Goal: Task Accomplishment & Management: Manage account settings

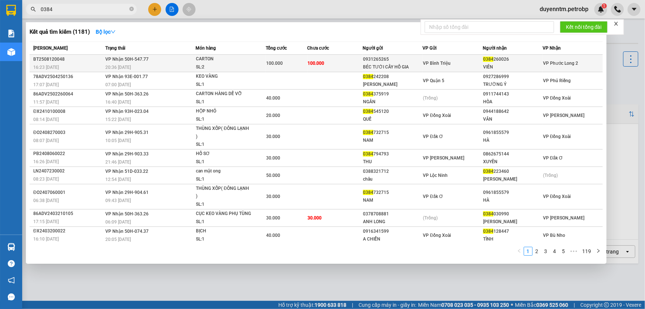
type input "0384"
click at [423, 64] on span "VP Bình Triệu" at bounding box center [437, 63] width 28 height 5
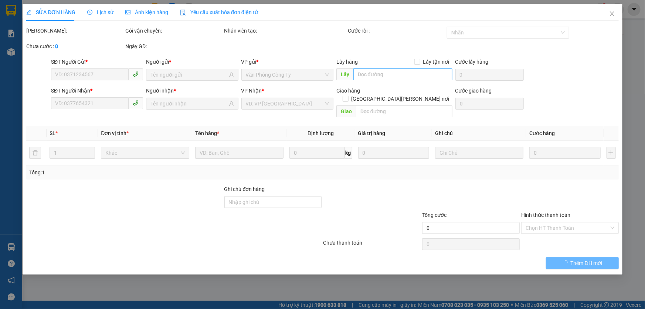
type input "0931265265"
type input "BÉC TƯỚI CÂY HỒ GIA"
type input "0384260026"
type input "VIÊN"
type input "100.000"
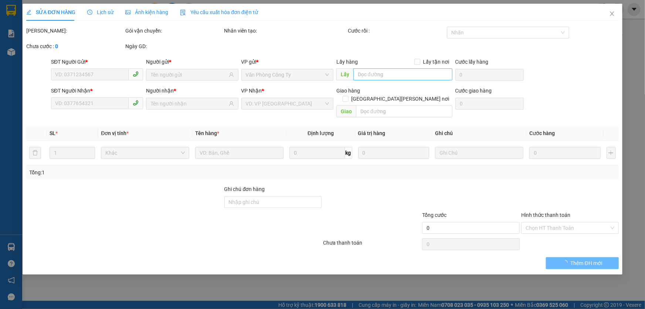
type input "100.000"
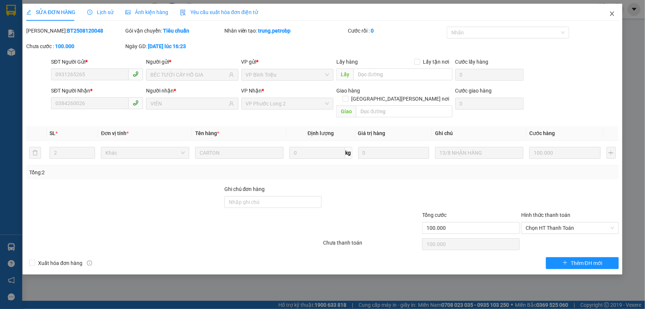
click at [612, 15] on icon "close" at bounding box center [612, 14] width 6 height 6
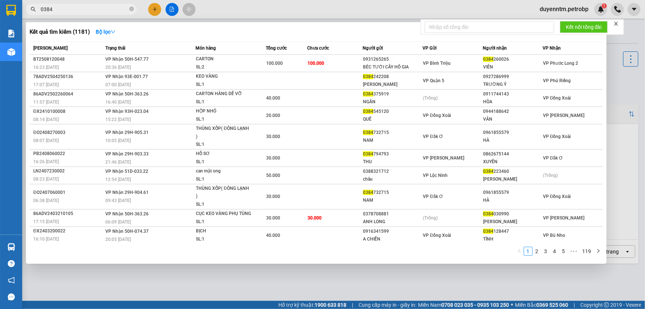
click at [83, 9] on input "0384" at bounding box center [84, 9] width 87 height 8
click at [133, 9] on icon "close-circle" at bounding box center [131, 9] width 4 height 4
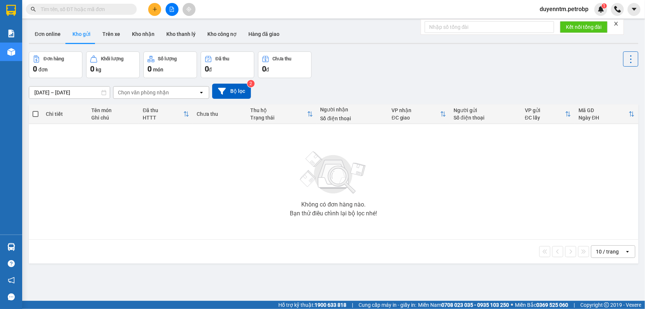
click at [74, 9] on input "text" at bounding box center [84, 9] width 87 height 8
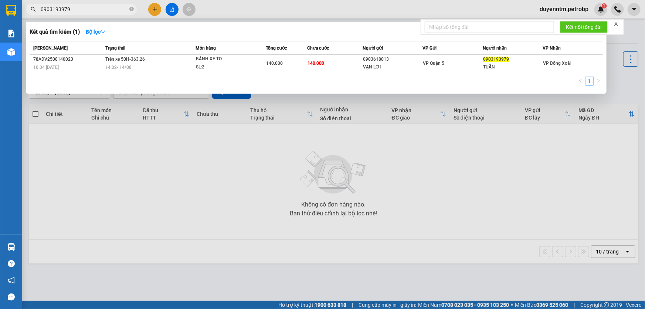
click at [100, 9] on input "0903193979" at bounding box center [84, 9] width 87 height 8
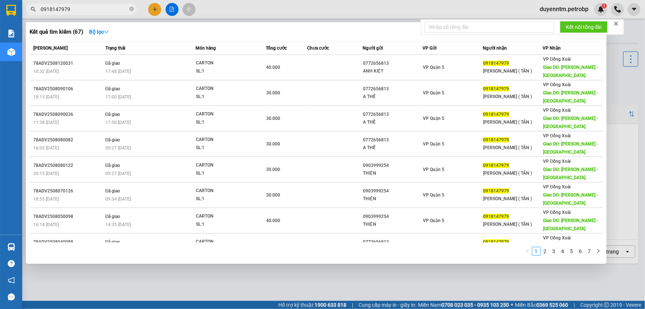
click at [235, 272] on div at bounding box center [322, 154] width 645 height 309
click at [99, 7] on input "0918147979" at bounding box center [84, 9] width 87 height 8
type input "0"
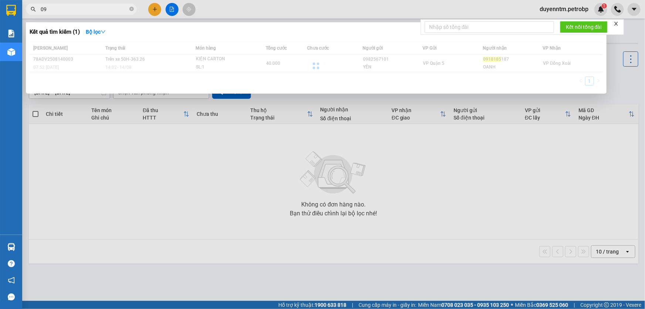
type input "0"
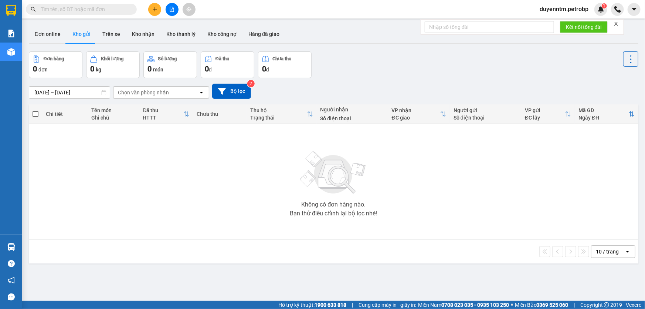
click at [99, 10] on input "text" at bounding box center [84, 9] width 87 height 8
click at [92, 8] on input "text" at bounding box center [84, 9] width 87 height 8
click at [119, 10] on input "text" at bounding box center [84, 9] width 87 height 8
click at [83, 13] on input "text" at bounding box center [84, 9] width 87 height 8
click at [78, 9] on input "text" at bounding box center [84, 9] width 87 height 8
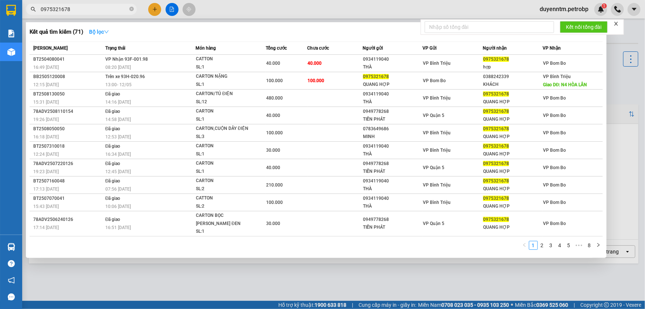
type input "0975321678"
click at [109, 32] on icon "down" at bounding box center [106, 31] width 5 height 5
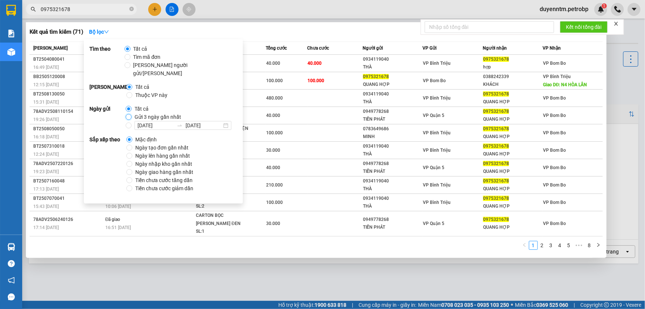
click at [128, 114] on input "Gửi 3 ngày gần nhất" at bounding box center [129, 117] width 6 height 6
radio input "true"
radio input "false"
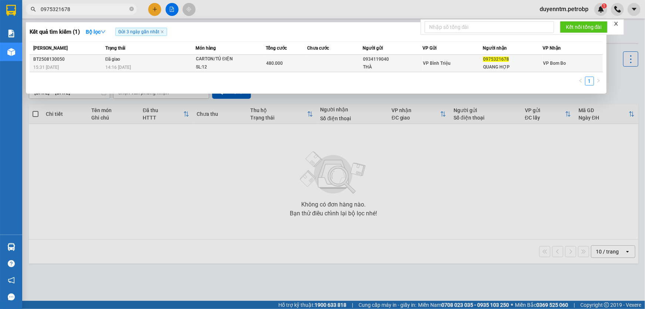
click at [345, 68] on td at bounding box center [334, 63] width 55 height 17
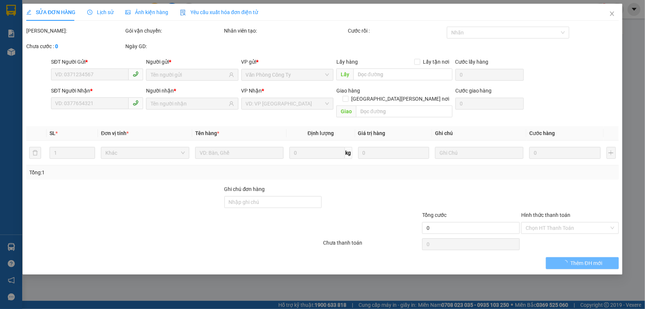
type input "0934119040"
type input "THÀ"
type input "0975321678"
type input "QUANG HỢP"
type input "480.000"
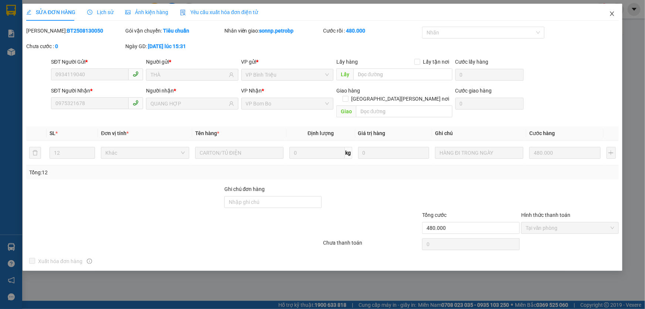
click at [612, 17] on icon "close" at bounding box center [612, 14] width 6 height 6
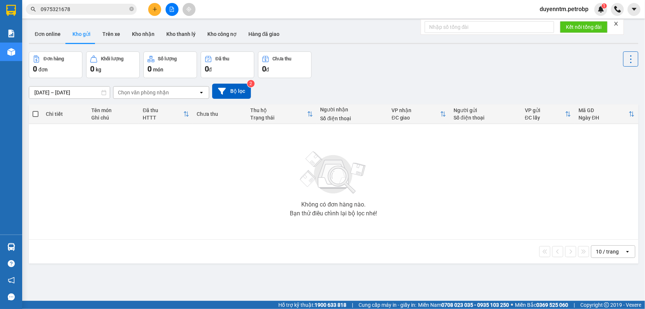
click at [92, 13] on input "0975321678" at bounding box center [84, 9] width 87 height 8
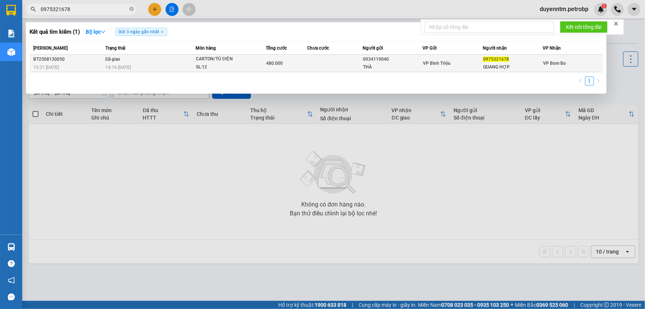
click at [457, 59] on div "VP Bình Triệu" at bounding box center [452, 63] width 59 height 8
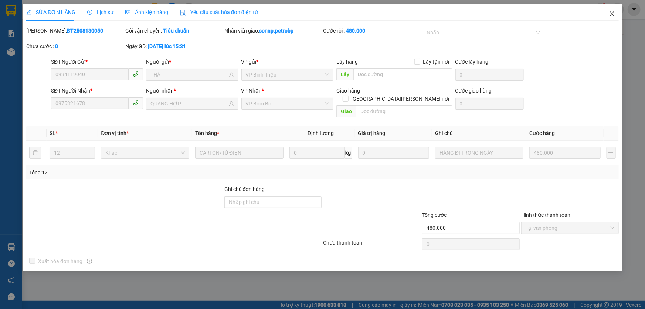
click at [610, 15] on icon "close" at bounding box center [612, 14] width 6 height 6
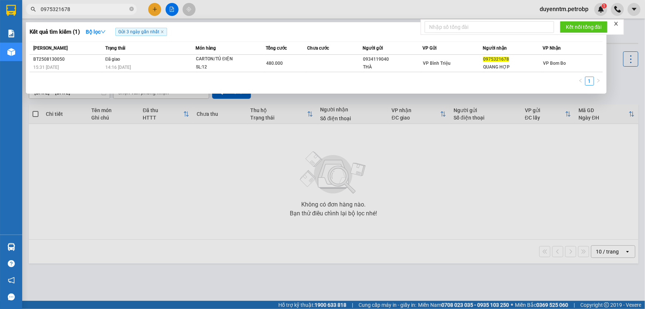
click at [85, 11] on input "0975321678" at bounding box center [84, 9] width 87 height 8
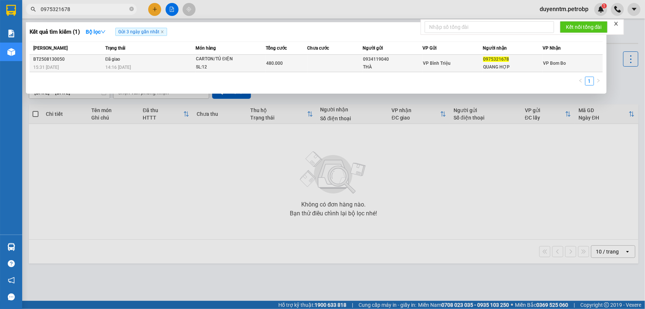
click at [215, 66] on div "SL: 12" at bounding box center [223, 67] width 55 height 8
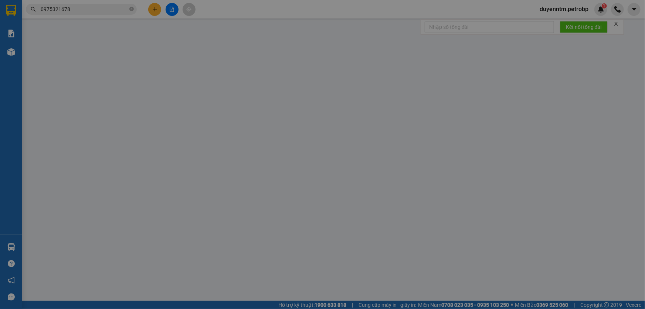
type input "0934119040"
type input "THÀ"
type input "0975321678"
type input "QUANG HỢP"
type input "480.000"
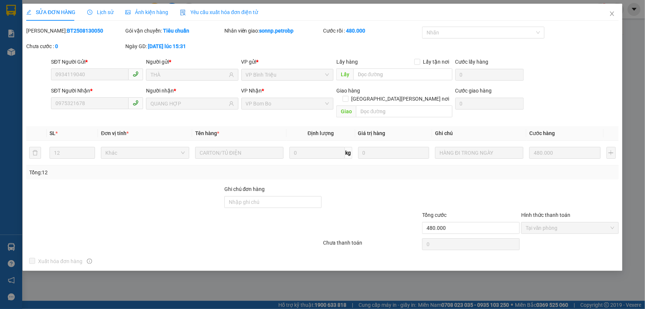
click at [629, 34] on div "SỬA ĐƠN HÀNG Lịch sử [PERSON_NAME] hàng Yêu cầu xuất [PERSON_NAME] điện tử Tota…" at bounding box center [322, 154] width 645 height 309
click at [639, 30] on div "SỬA ĐƠN HÀNG Lịch sử [PERSON_NAME] hàng Yêu cầu xuất [PERSON_NAME] điện tử Tota…" at bounding box center [322, 154] width 645 height 309
click at [608, 14] on span "Close" at bounding box center [612, 14] width 21 height 21
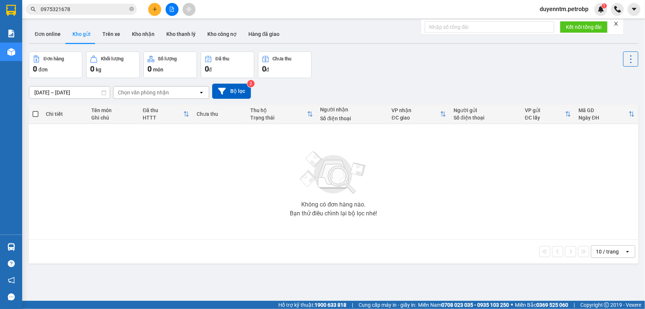
click at [80, 14] on span "0975321678" at bounding box center [81, 9] width 111 height 11
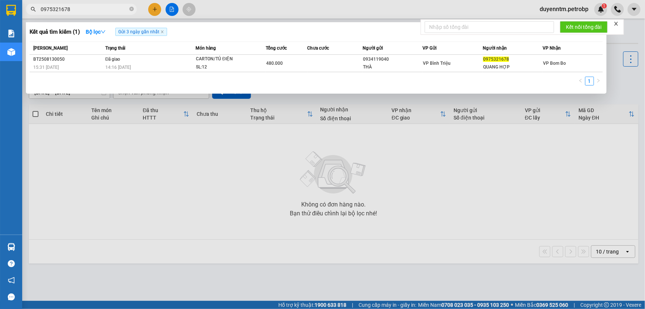
click at [80, 13] on input "0975321678" at bounding box center [84, 9] width 87 height 8
click at [162, 33] on icon "close" at bounding box center [162, 32] width 4 height 4
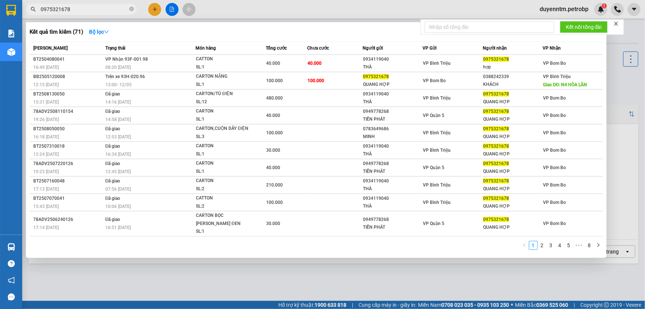
click at [211, 277] on div at bounding box center [322, 154] width 645 height 309
click at [98, 9] on input "0975321678" at bounding box center [84, 9] width 87 height 8
type input "0"
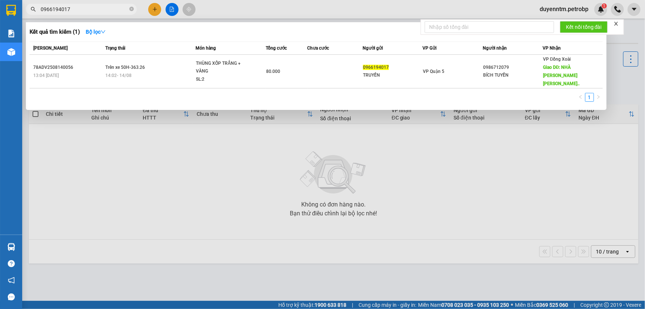
type input "0966194017"
click at [131, 8] on icon "close-circle" at bounding box center [131, 9] width 4 height 4
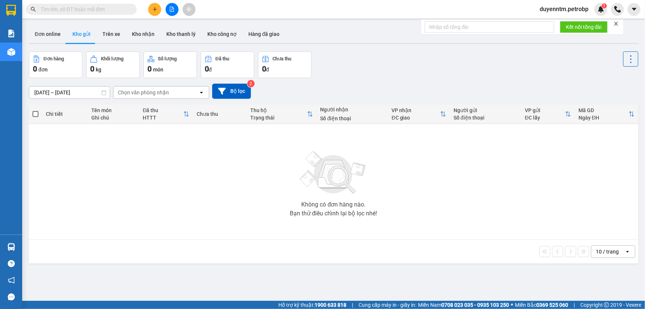
click at [105, 10] on input "text" at bounding box center [84, 9] width 87 height 8
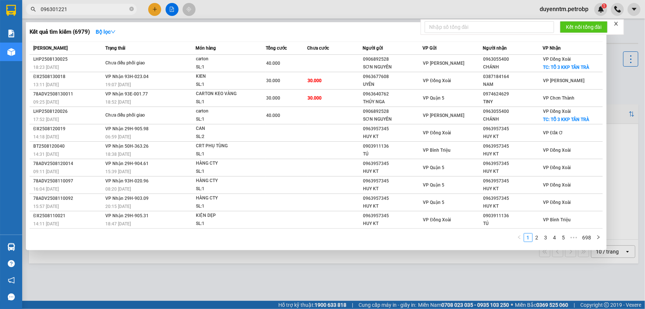
type input "0963012212"
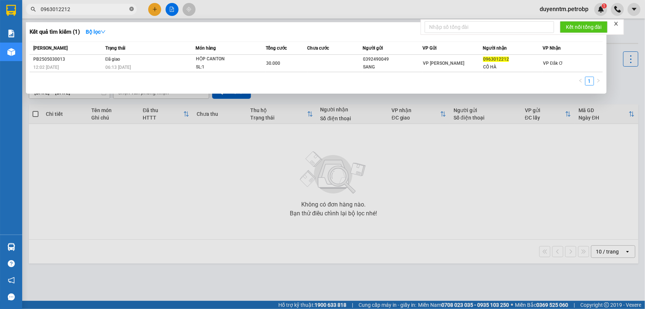
click at [130, 10] on icon "close-circle" at bounding box center [131, 9] width 4 height 4
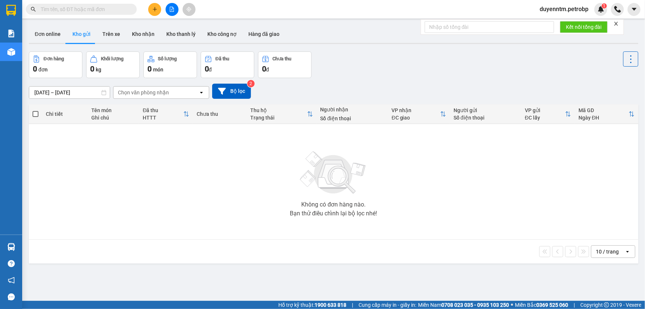
click at [75, 10] on input "text" at bounding box center [84, 9] width 87 height 8
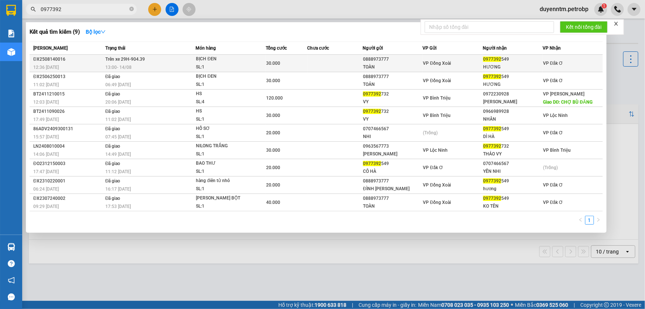
type input "0977392"
click at [276, 70] on td "30.000" at bounding box center [286, 63] width 41 height 17
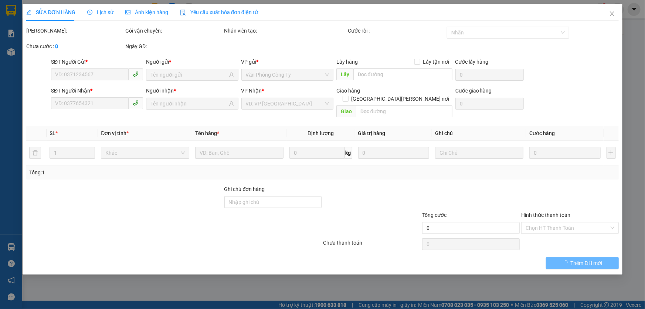
type input "0888973777"
type input "TOÀN"
type input "0977392549"
type input "HƯƠNG"
type input "30.000"
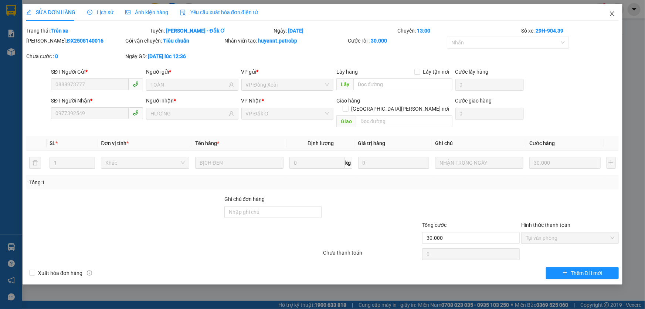
click at [615, 15] on span "Close" at bounding box center [612, 14] width 21 height 21
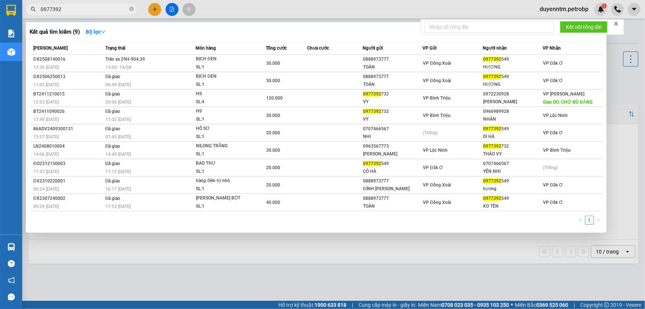
click at [89, 8] on input "0977392" at bounding box center [84, 9] width 87 height 8
click at [89, 14] on span "0977392" at bounding box center [81, 9] width 111 height 11
click at [98, 10] on input "0977392" at bounding box center [84, 9] width 87 height 8
type input "0"
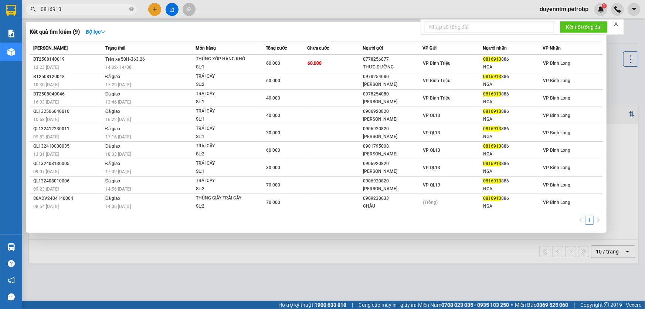
type input "0816913"
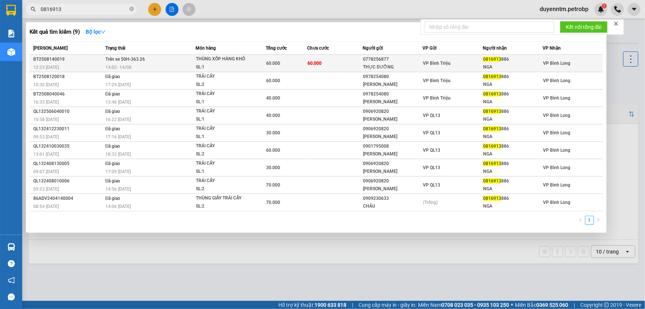
click at [525, 63] on div "NGA" at bounding box center [512, 67] width 59 height 8
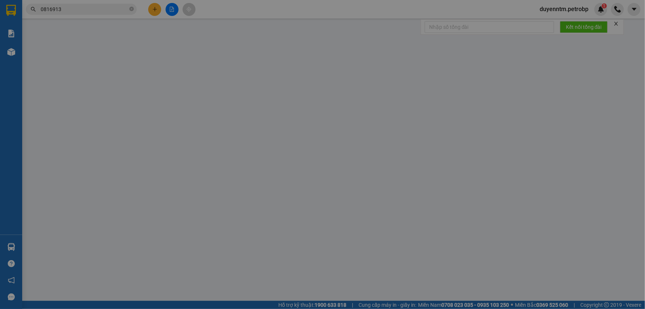
type input "0778256877"
type input "THỰC DƯỠNG"
type input "0816913886"
type input "NGA"
type input "60.000"
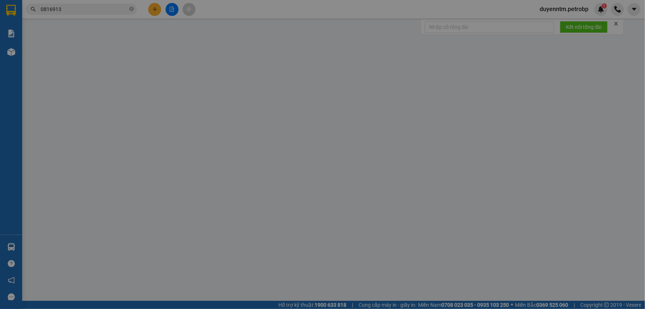
type input "60.000"
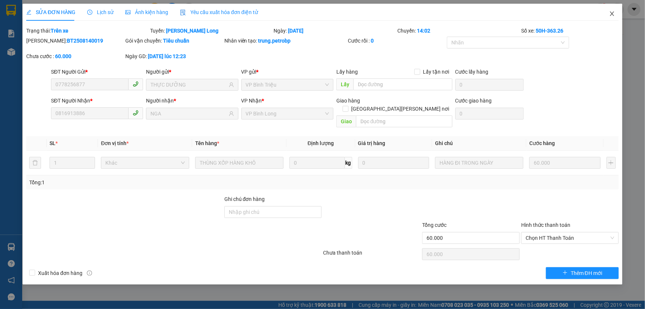
click at [610, 16] on icon "close" at bounding box center [612, 13] width 4 height 4
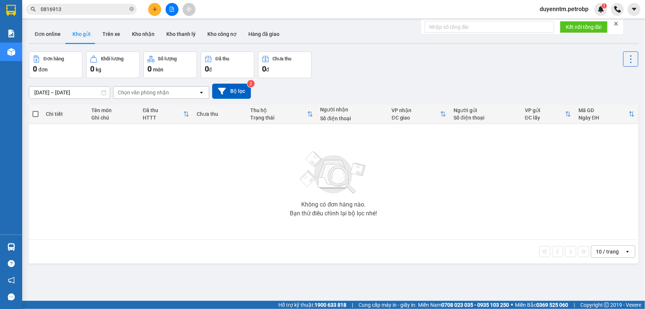
click at [99, 8] on input "0816913" at bounding box center [84, 9] width 87 height 8
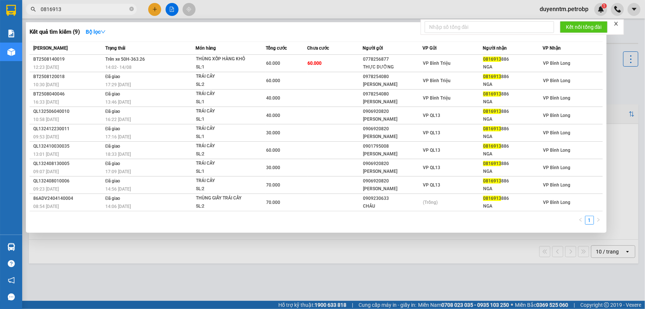
click at [99, 8] on input "0816913" at bounding box center [84, 9] width 87 height 8
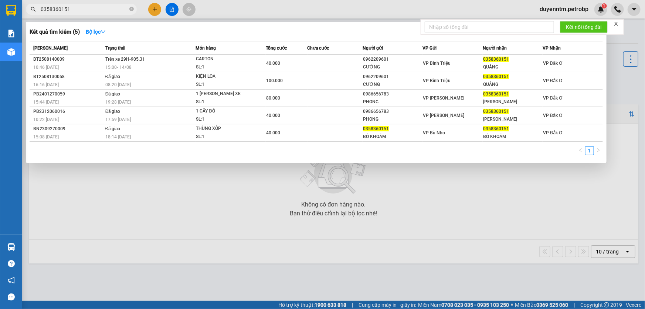
click at [103, 8] on input "0358360151" at bounding box center [84, 9] width 87 height 8
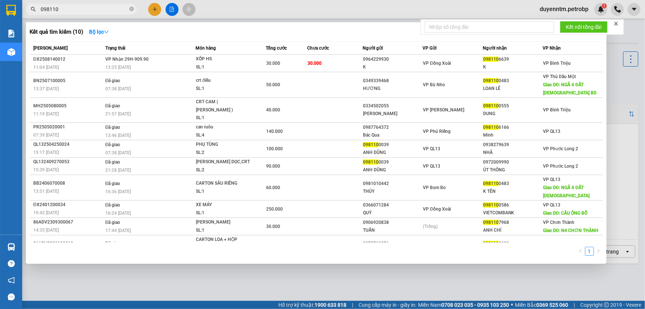
type input "098110"
click at [130, 9] on icon "close-circle" at bounding box center [131, 9] width 4 height 4
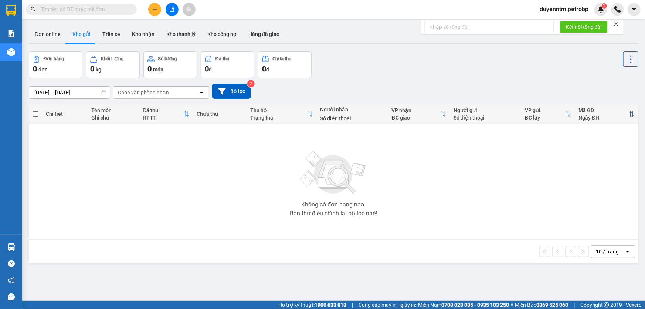
click at [112, 8] on input "text" at bounding box center [84, 9] width 87 height 8
click at [110, 9] on input "text" at bounding box center [84, 9] width 87 height 8
type input "0"
click at [82, 8] on input "text" at bounding box center [84, 9] width 87 height 8
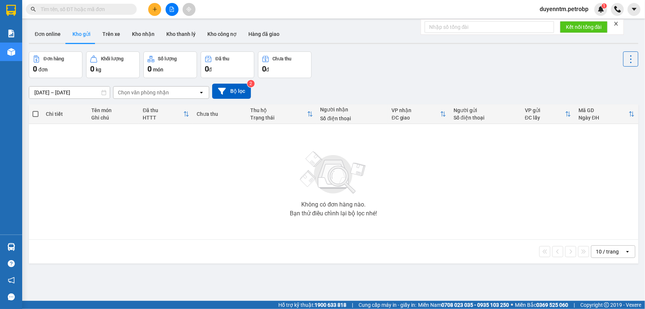
click at [85, 7] on input "text" at bounding box center [84, 9] width 87 height 8
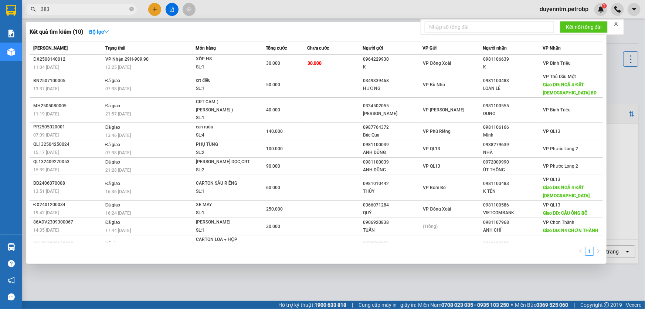
type input "3839"
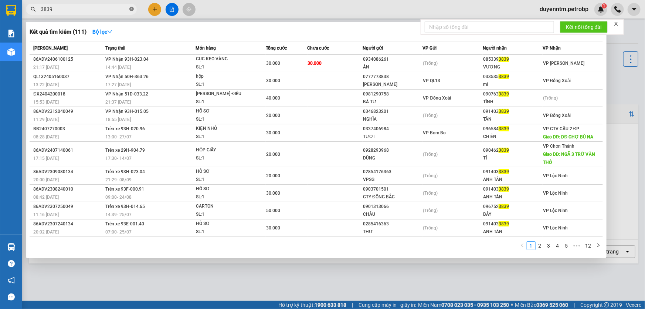
click at [131, 8] on icon "close-circle" at bounding box center [131, 9] width 4 height 4
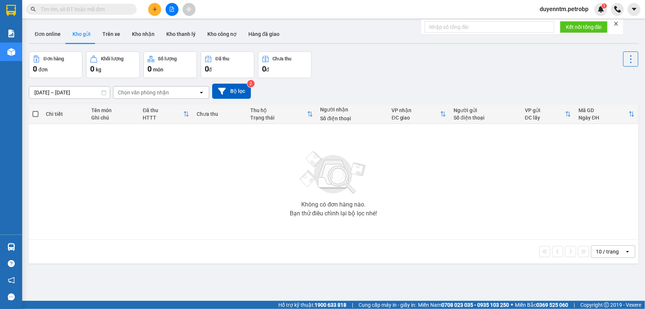
click at [85, 11] on input "text" at bounding box center [84, 9] width 87 height 8
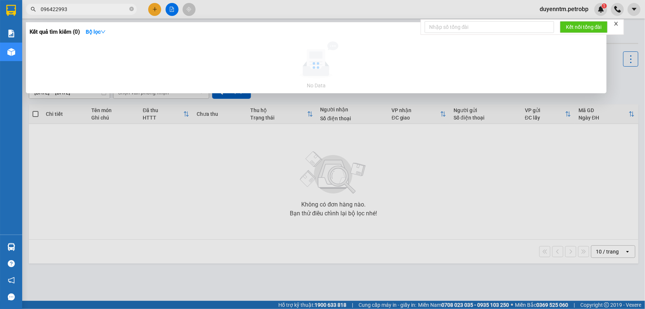
type input "0964229930"
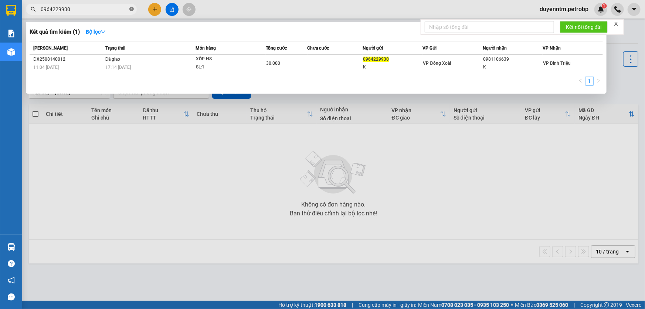
click at [132, 10] on icon "close-circle" at bounding box center [131, 9] width 4 height 4
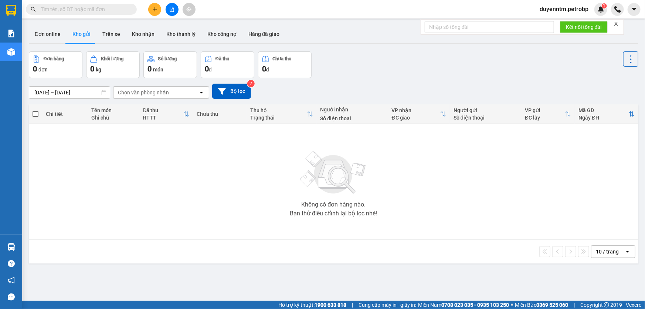
click at [67, 12] on input "text" at bounding box center [84, 9] width 87 height 8
click at [86, 11] on input "text" at bounding box center [84, 9] width 87 height 8
click at [90, 9] on input "text" at bounding box center [84, 9] width 87 height 8
click at [98, 11] on input "text" at bounding box center [84, 9] width 87 height 8
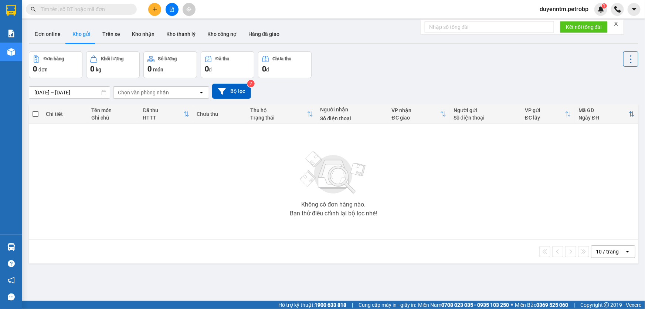
click at [78, 9] on input "text" at bounding box center [84, 9] width 87 height 8
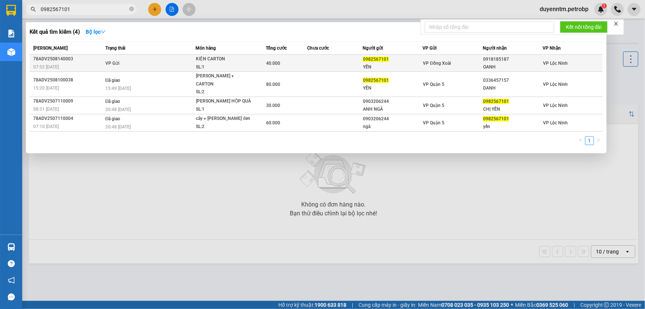
type input "0982567101"
click at [207, 58] on div "KIỆN CARTON" at bounding box center [223, 59] width 55 height 8
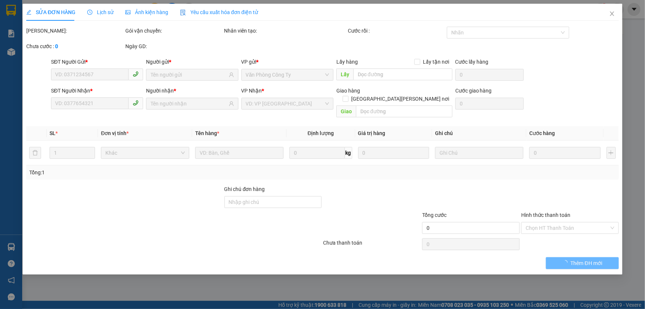
type input "0982567101"
type input "YẾN"
type input "0918185187"
type input "OANH"
type input "40.000"
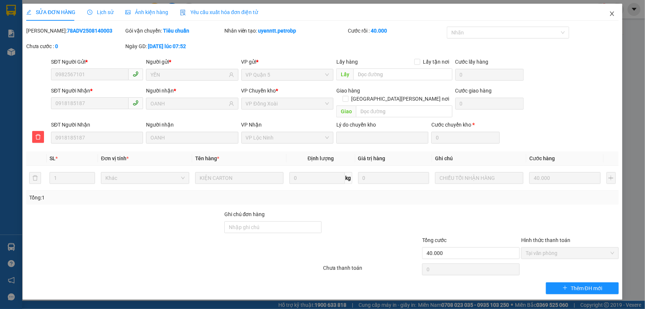
click at [610, 15] on icon "close" at bounding box center [612, 14] width 6 height 6
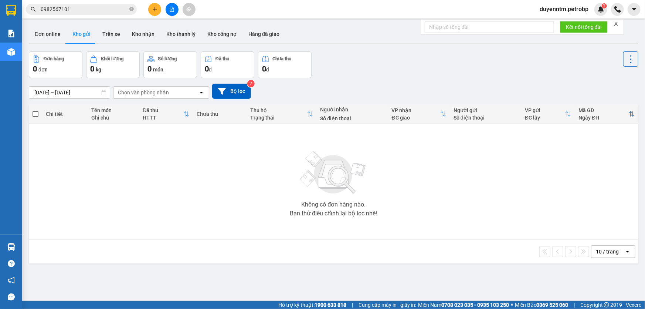
click at [73, 8] on input "0982567101" at bounding box center [84, 9] width 87 height 8
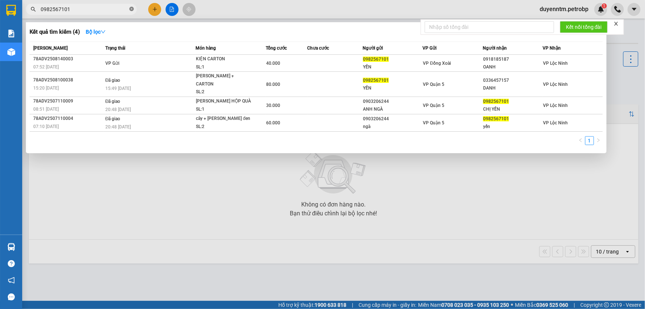
click at [133, 10] on icon "close-circle" at bounding box center [131, 9] width 4 height 4
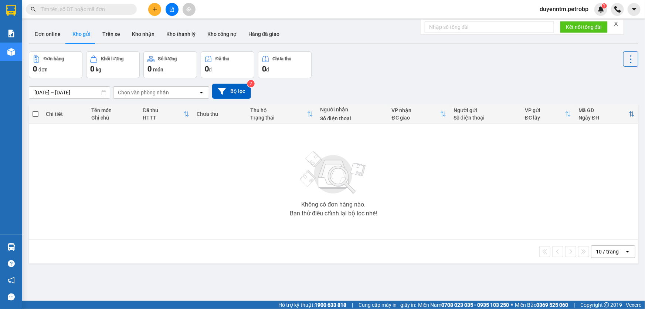
click at [103, 10] on input "text" at bounding box center [84, 9] width 87 height 8
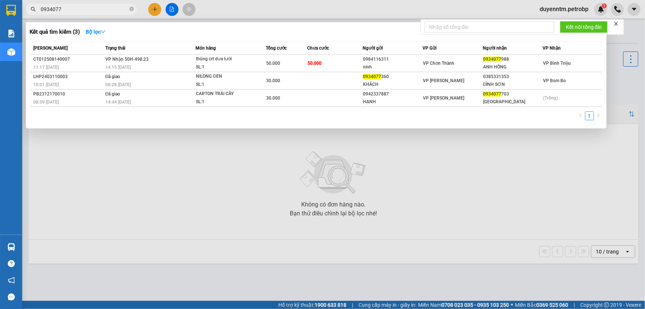
type input "0934077"
click at [130, 10] on icon "close-circle" at bounding box center [131, 9] width 4 height 4
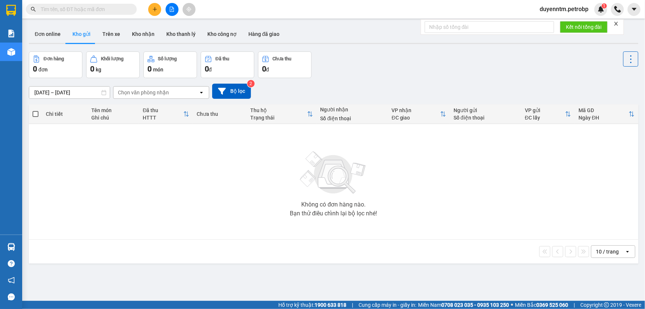
click at [106, 7] on input "text" at bounding box center [84, 9] width 87 height 8
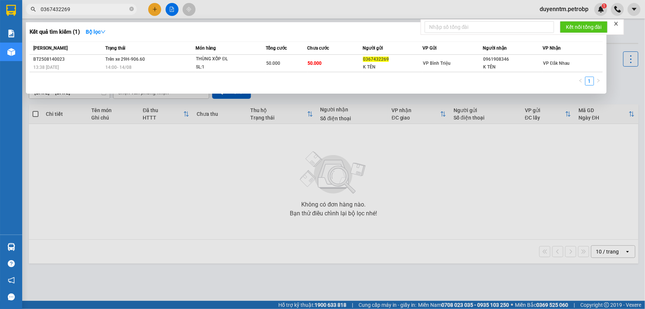
type input "0367432269"
click at [133, 8] on icon "close-circle" at bounding box center [131, 9] width 4 height 4
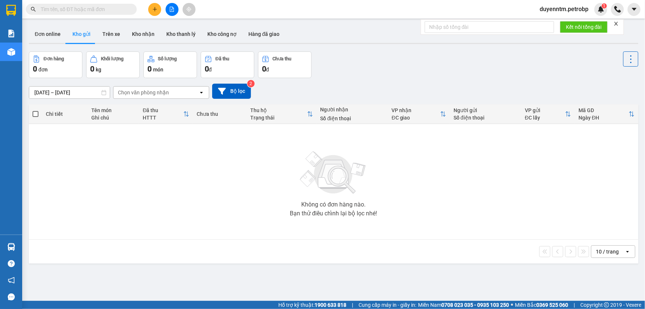
click at [108, 9] on input "text" at bounding box center [84, 9] width 87 height 8
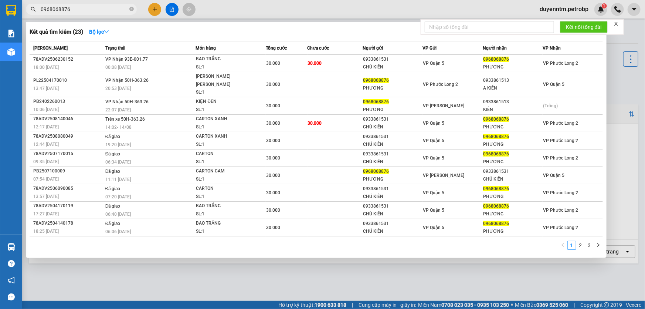
type input "0968068876"
click at [129, 10] on icon "close-circle" at bounding box center [131, 9] width 4 height 4
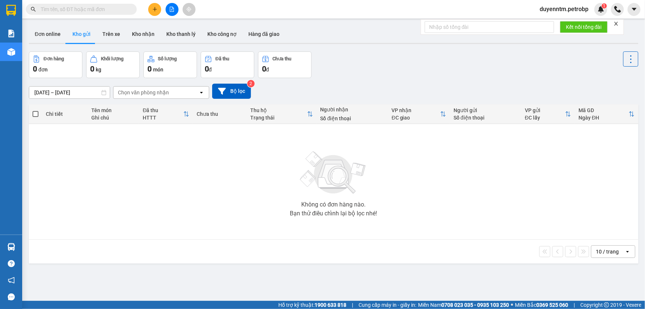
click at [110, 8] on input "text" at bounding box center [84, 9] width 87 height 8
click at [65, 8] on input "text" at bounding box center [84, 9] width 87 height 8
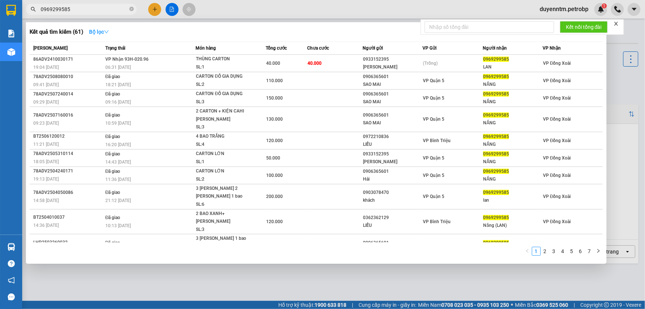
type input "0969299585"
click at [108, 32] on icon "down" at bounding box center [106, 31] width 5 height 5
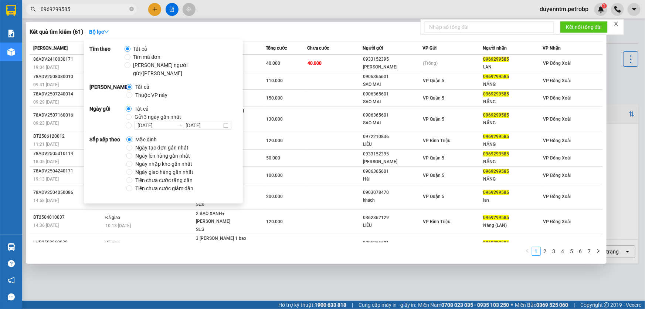
click at [132, 113] on span "Gửi 3 ngày gần nhất" at bounding box center [158, 117] width 52 height 8
click at [132, 114] on input "Gửi 3 ngày gần nhất" at bounding box center [129, 117] width 6 height 6
radio input "true"
radio input "false"
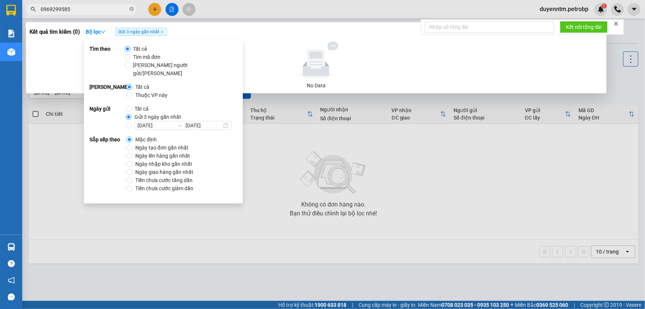
click at [97, 10] on input "0969299585" at bounding box center [84, 9] width 87 height 8
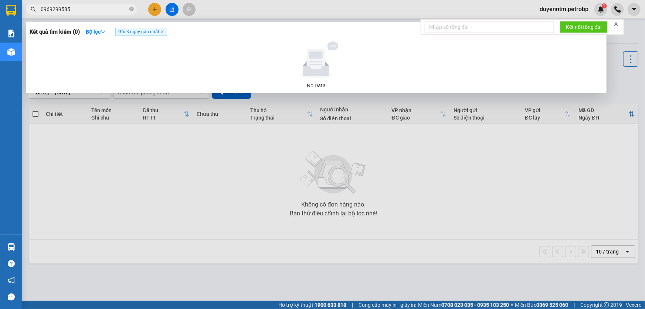
click at [128, 10] on span "0969299585" at bounding box center [81, 9] width 111 height 11
